Goal: Task Accomplishment & Management: Manage account settings

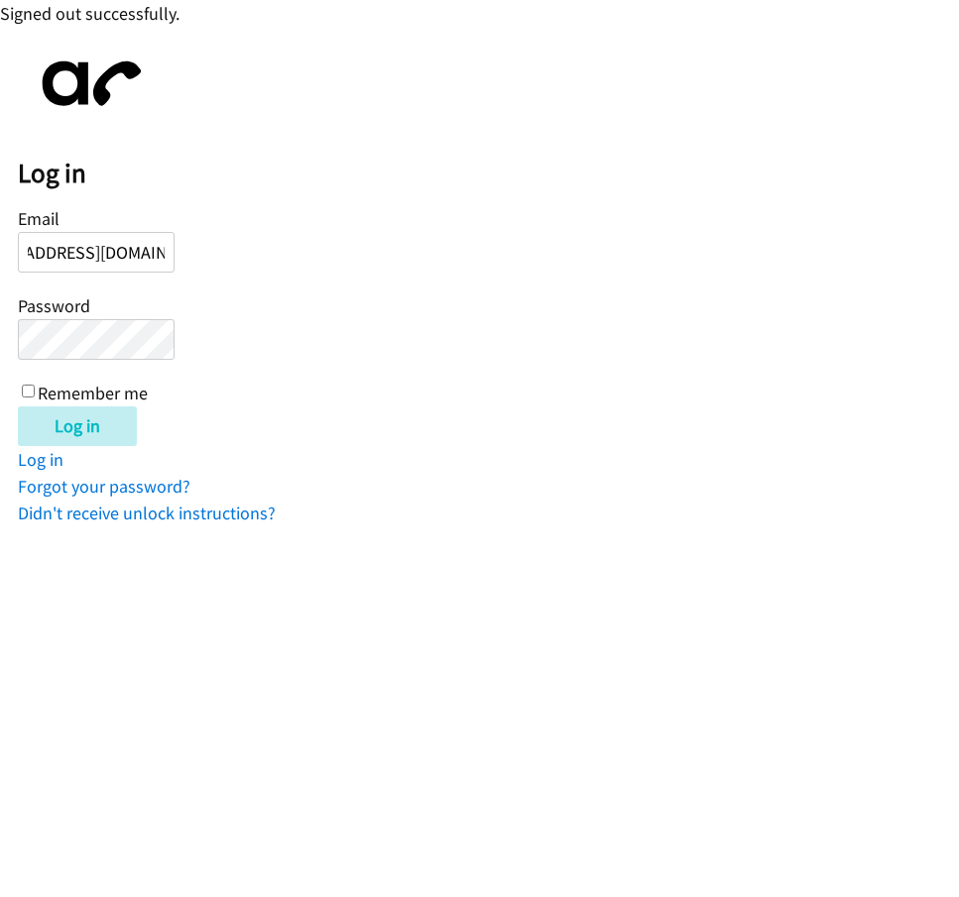
scroll to position [0, 77]
type input "[EMAIL_ADDRESS][DOMAIN_NAME]"
click at [18, 406] on input "Log in" at bounding box center [77, 426] width 119 height 40
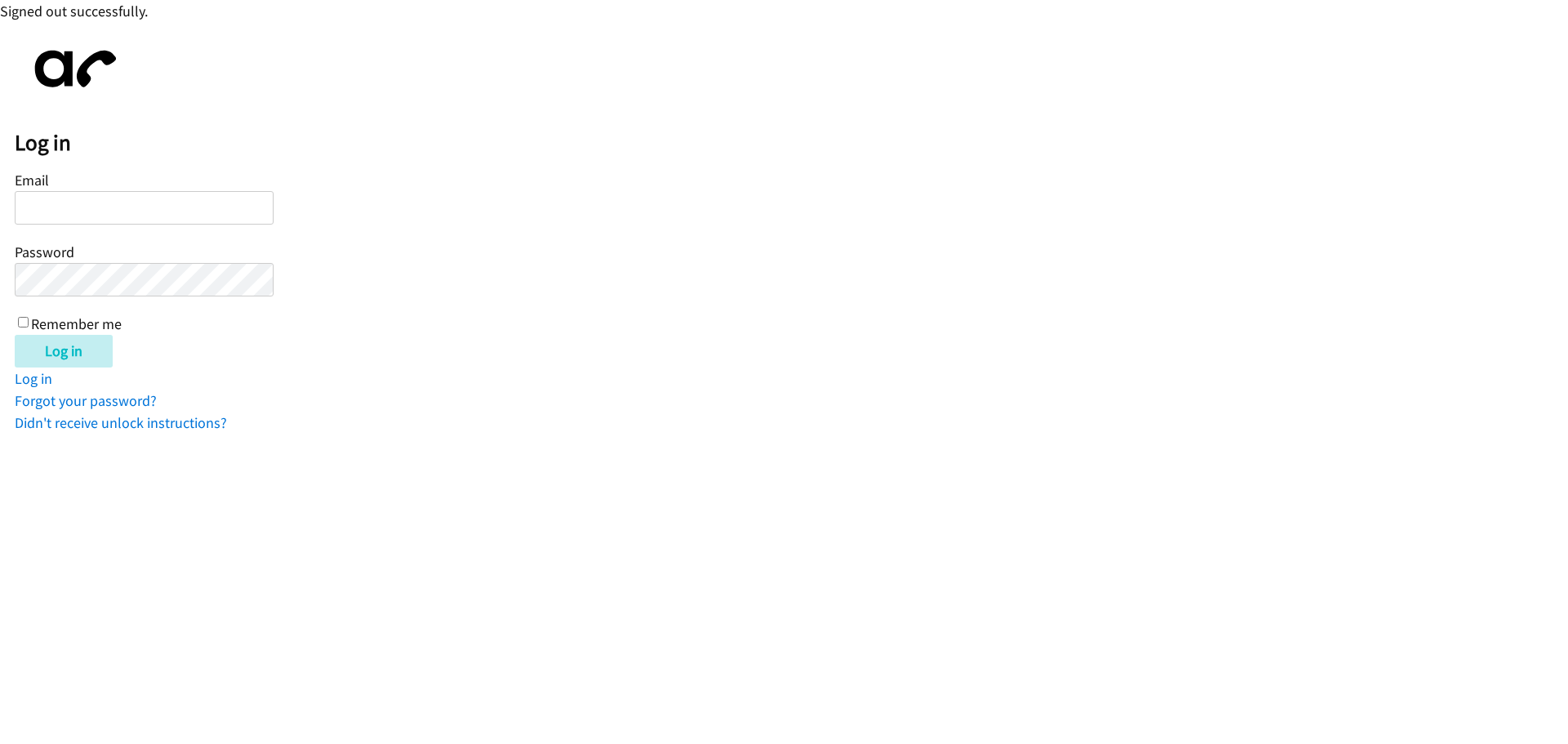
click at [72, 201] on input "Email" at bounding box center [144, 208] width 259 height 34
click at [83, 205] on input "Email" at bounding box center [144, 208] width 259 height 34
type input "[EMAIL_ADDRESS][DOMAIN_NAME]"
click at [15, 335] on input "Log in" at bounding box center [63, 351] width 98 height 33
